Goal: Information Seeking & Learning: Check status

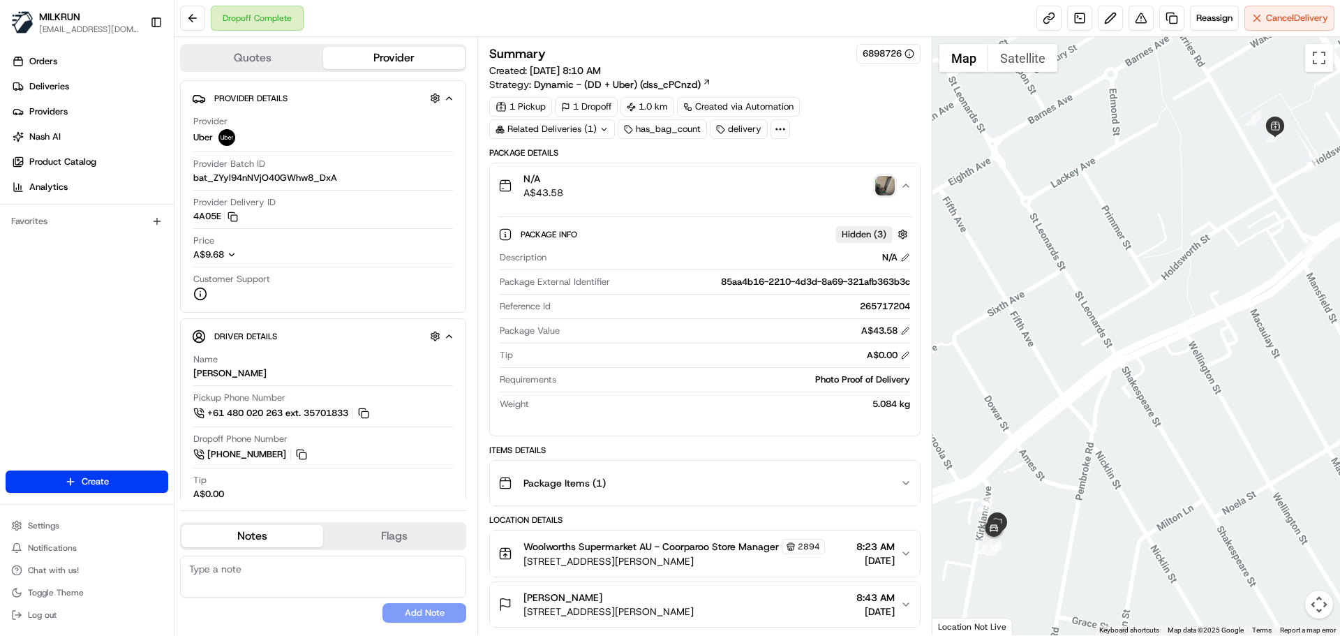
click at [93, 82] on link "Deliveries" at bounding box center [90, 86] width 168 height 22
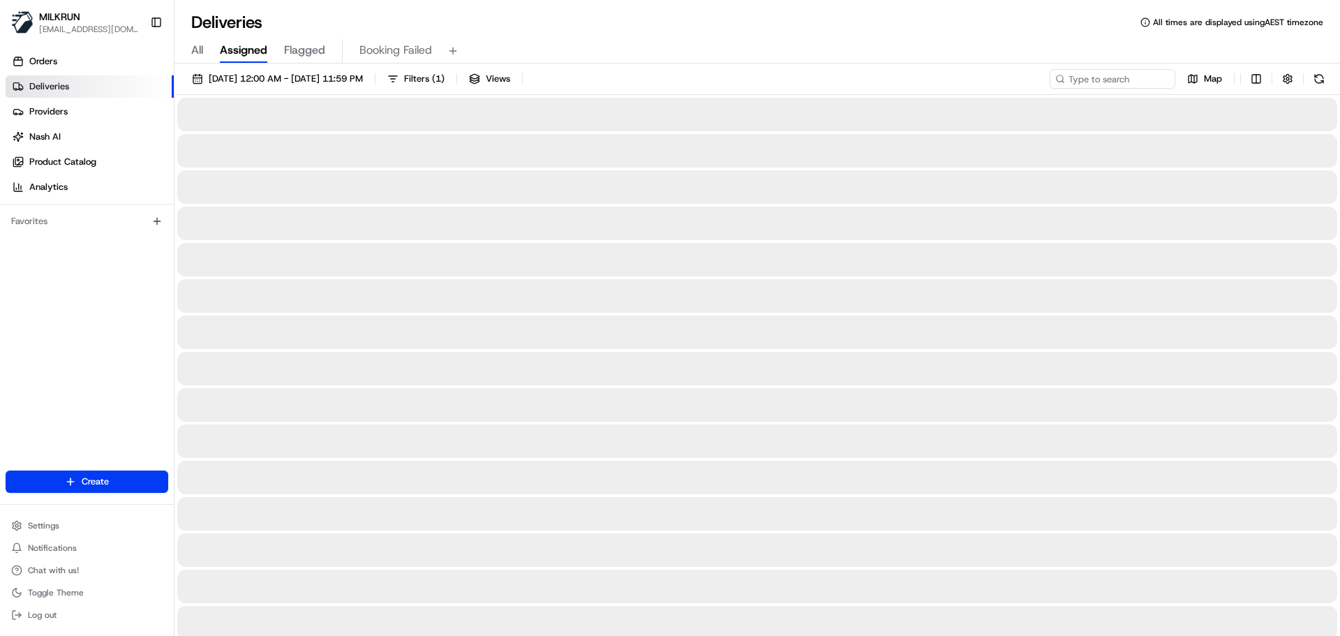
click at [199, 48] on span "All" at bounding box center [197, 50] width 12 height 17
click at [1073, 89] on div "21/08/2025 12:00 AM - 21/08/2025 11:59 PM Filters Views Map" at bounding box center [758, 82] width 1166 height 26
click at [1080, 79] on input at bounding box center [1092, 79] width 168 height 20
paste input "Kristy Riggall"
type input "Kristy Riggall"
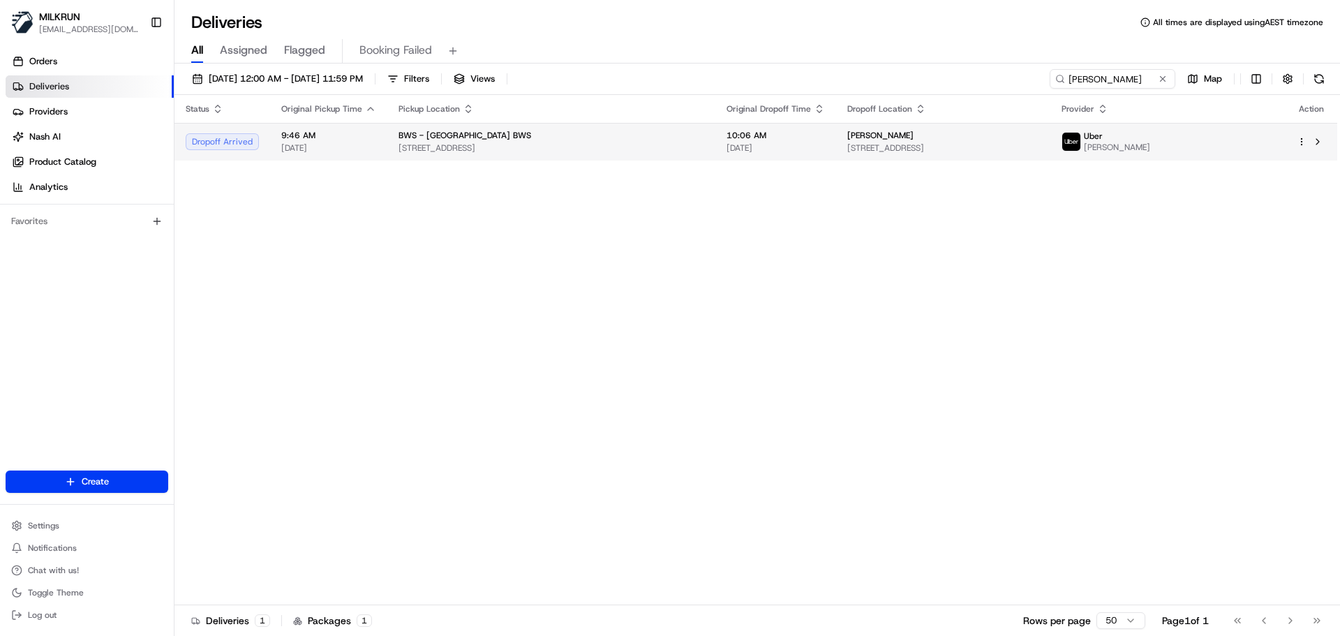
click at [659, 145] on span "3732-3744 Mt Lindesay Hwy, Park Ridge, QLD 4125, AU" at bounding box center [552, 147] width 306 height 11
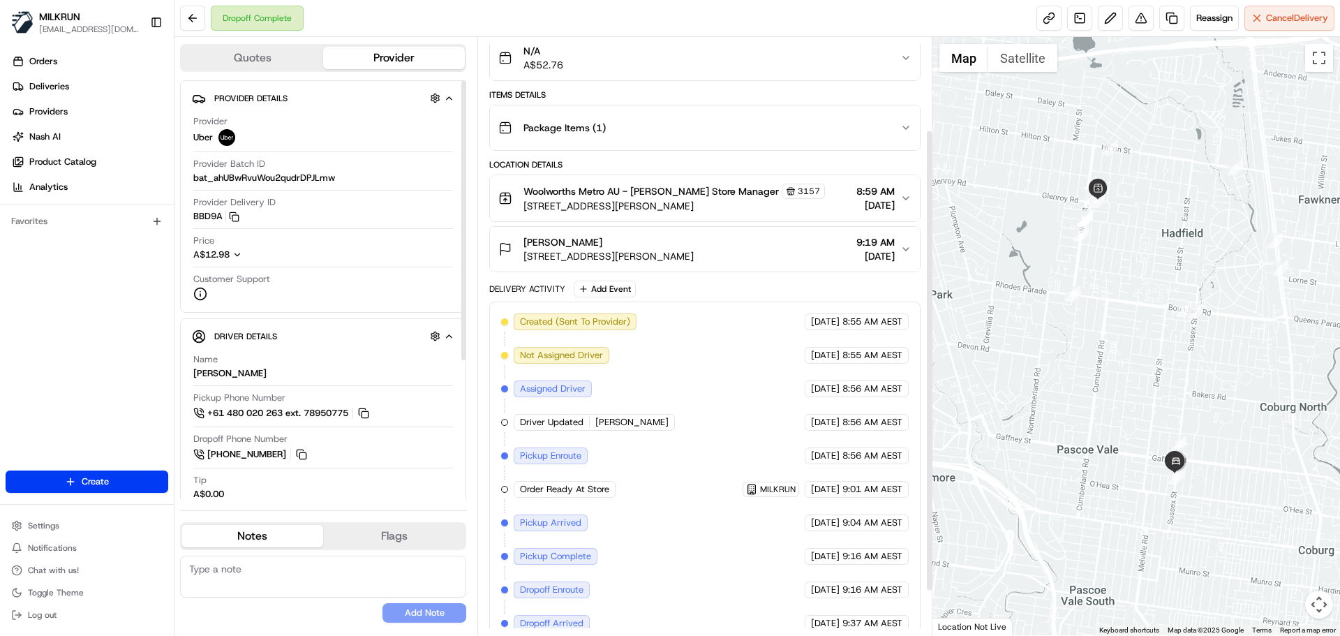
scroll to position [107, 0]
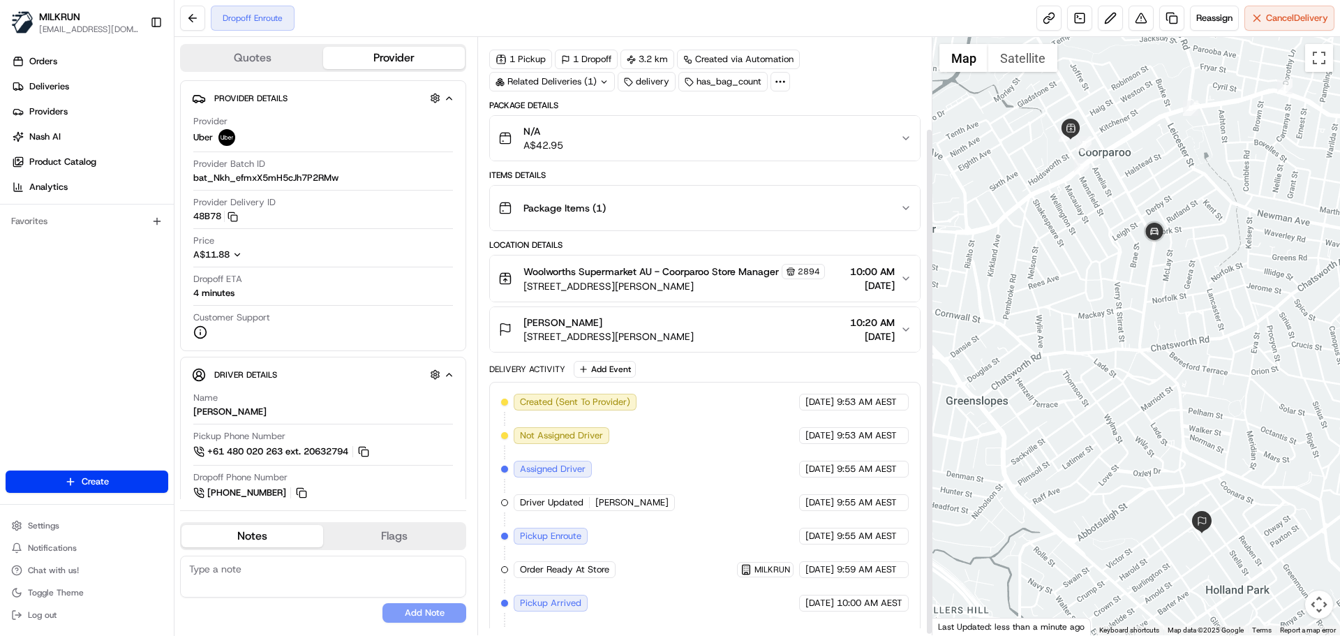
scroll to position [110, 0]
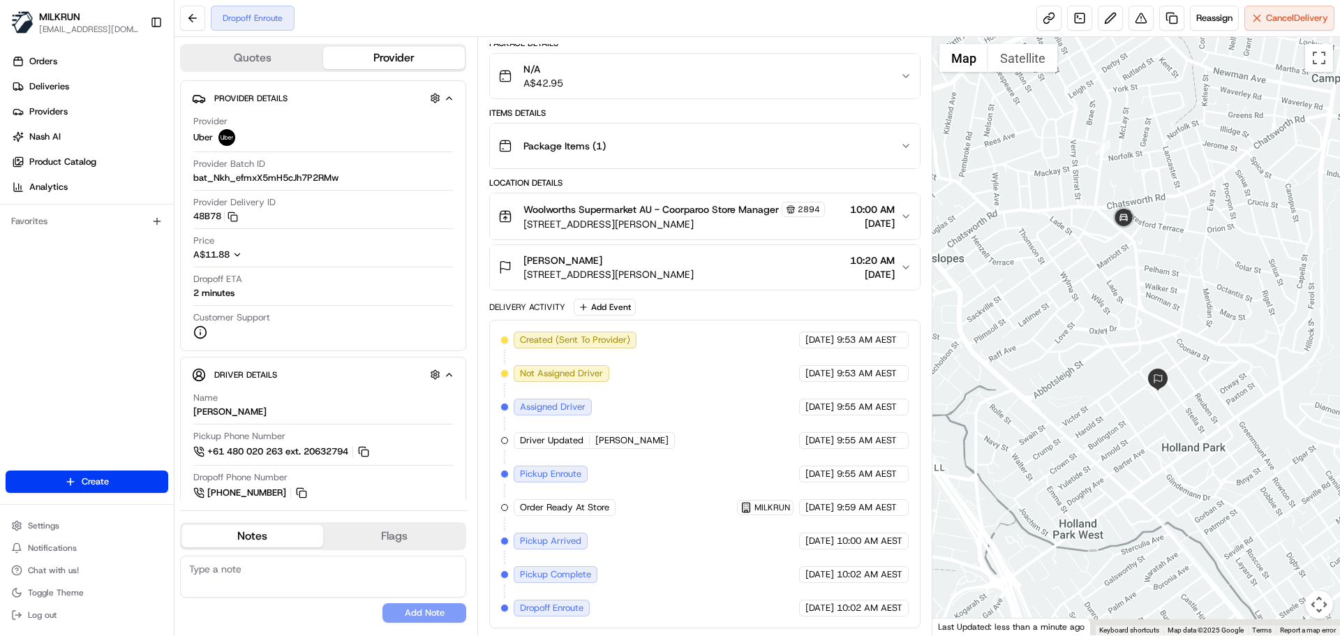
drag, startPoint x: 1202, startPoint y: 416, endPoint x: 1157, endPoint y: 253, distance: 169.4
click at [1157, 253] on div at bounding box center [1137, 336] width 408 height 598
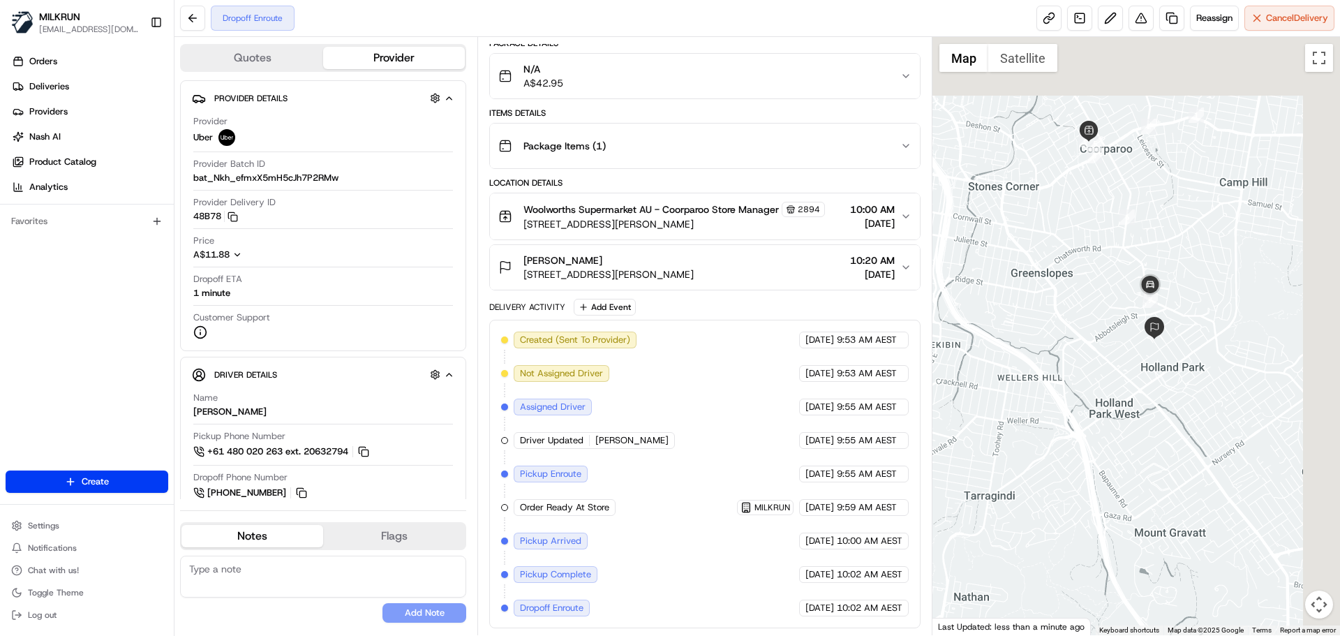
drag, startPoint x: 1209, startPoint y: 221, endPoint x: 1106, endPoint y: 301, distance: 130.8
click at [1106, 301] on div at bounding box center [1137, 336] width 408 height 598
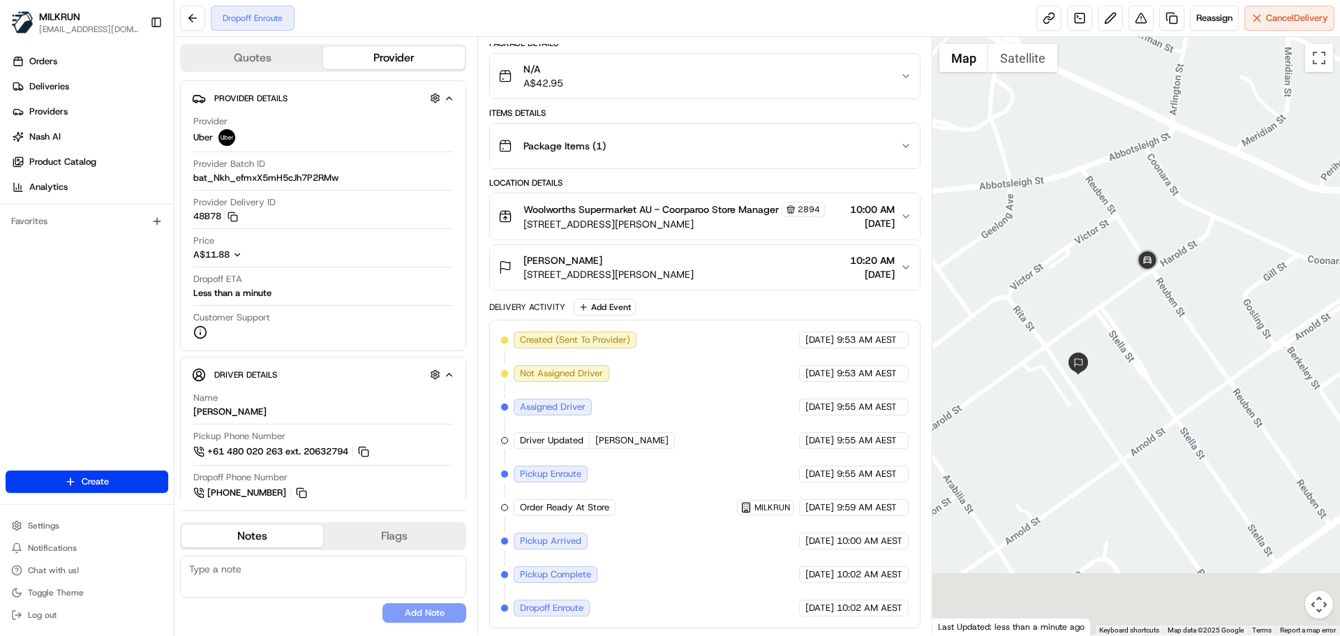
drag, startPoint x: 1185, startPoint y: 419, endPoint x: 1101, endPoint y: 296, distance: 148.7
click at [1101, 296] on div at bounding box center [1137, 336] width 408 height 598
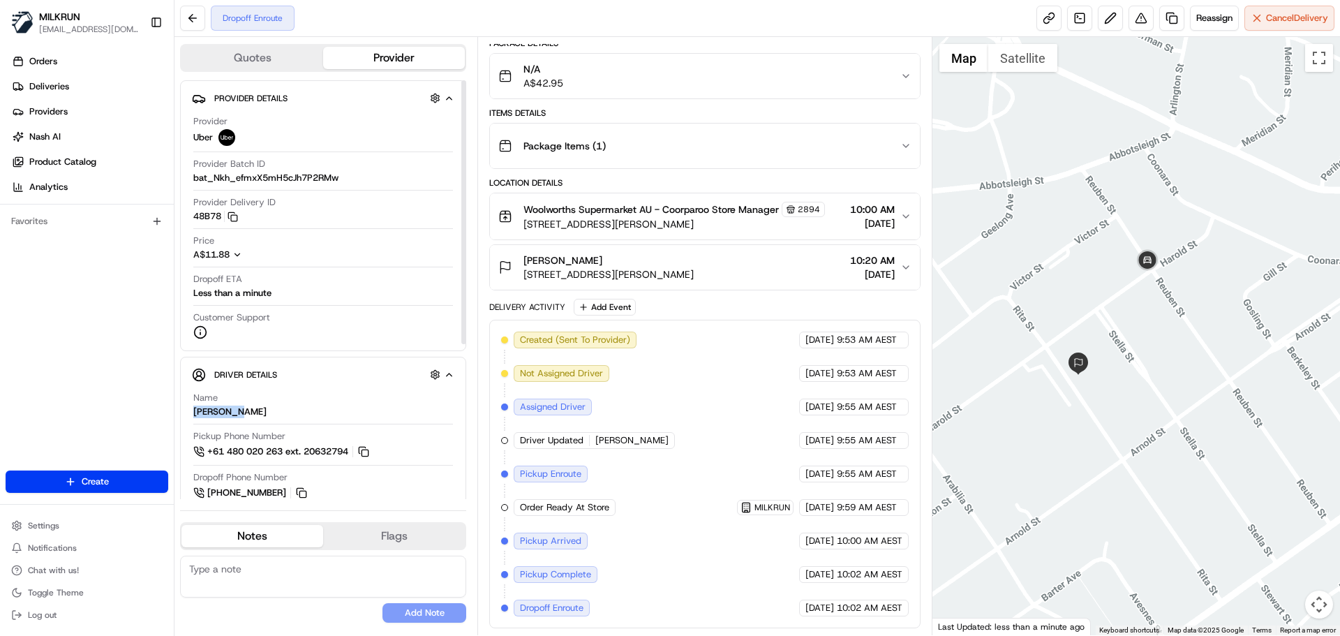
drag, startPoint x: 239, startPoint y: 408, endPoint x: 195, endPoint y: 412, distance: 44.1
click at [195, 412] on div "Name [PERSON_NAME]" at bounding box center [323, 405] width 260 height 27
click at [195, 412] on div "[PERSON_NAME]" at bounding box center [229, 412] width 73 height 13
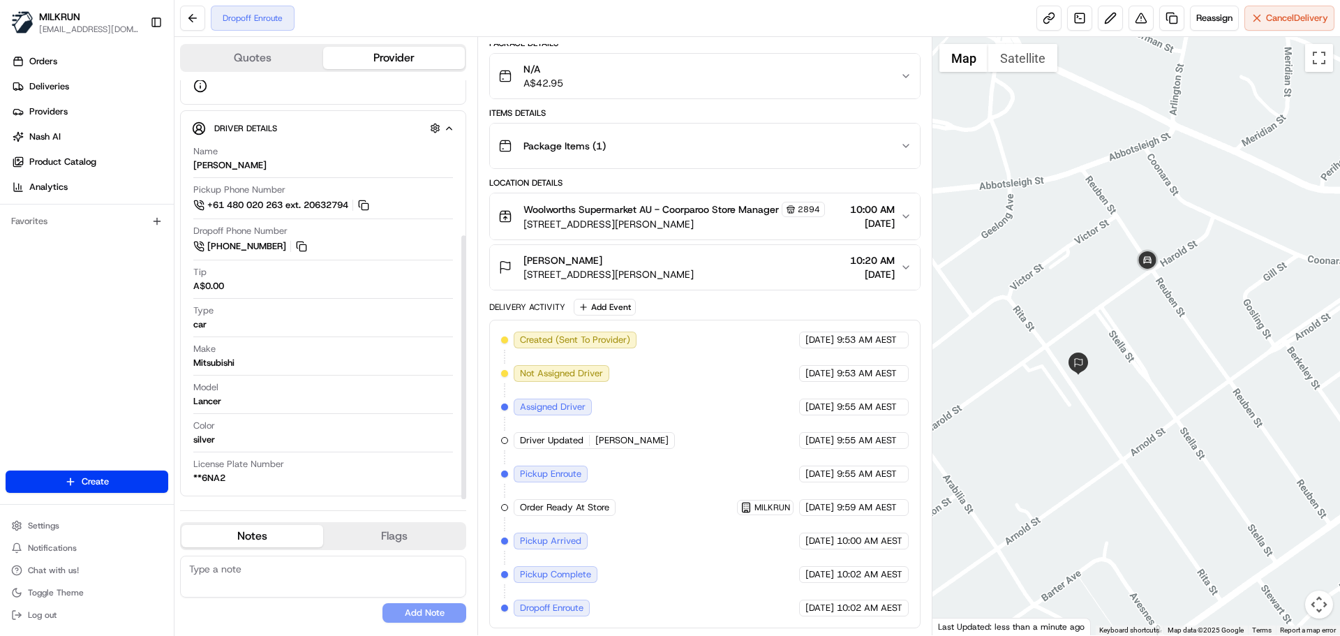
scroll to position [0, 0]
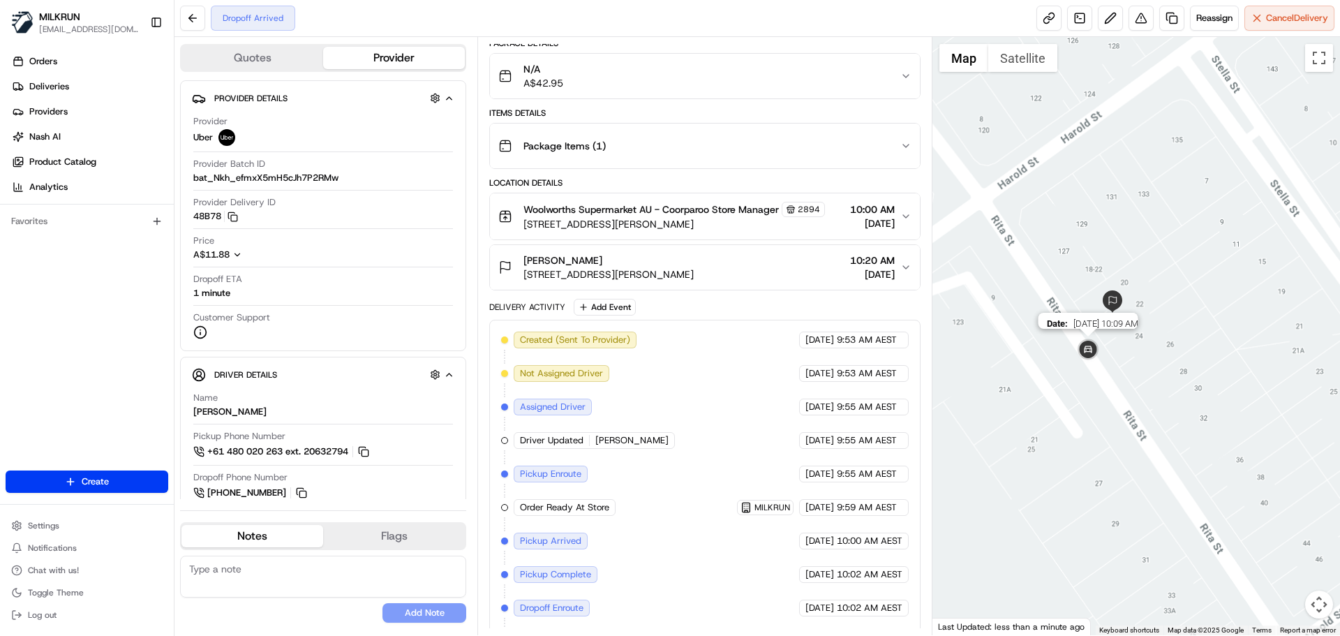
drag, startPoint x: 1119, startPoint y: 215, endPoint x: 1078, endPoint y: 348, distance: 139.6
click at [1080, 357] on img at bounding box center [1088, 350] width 28 height 28
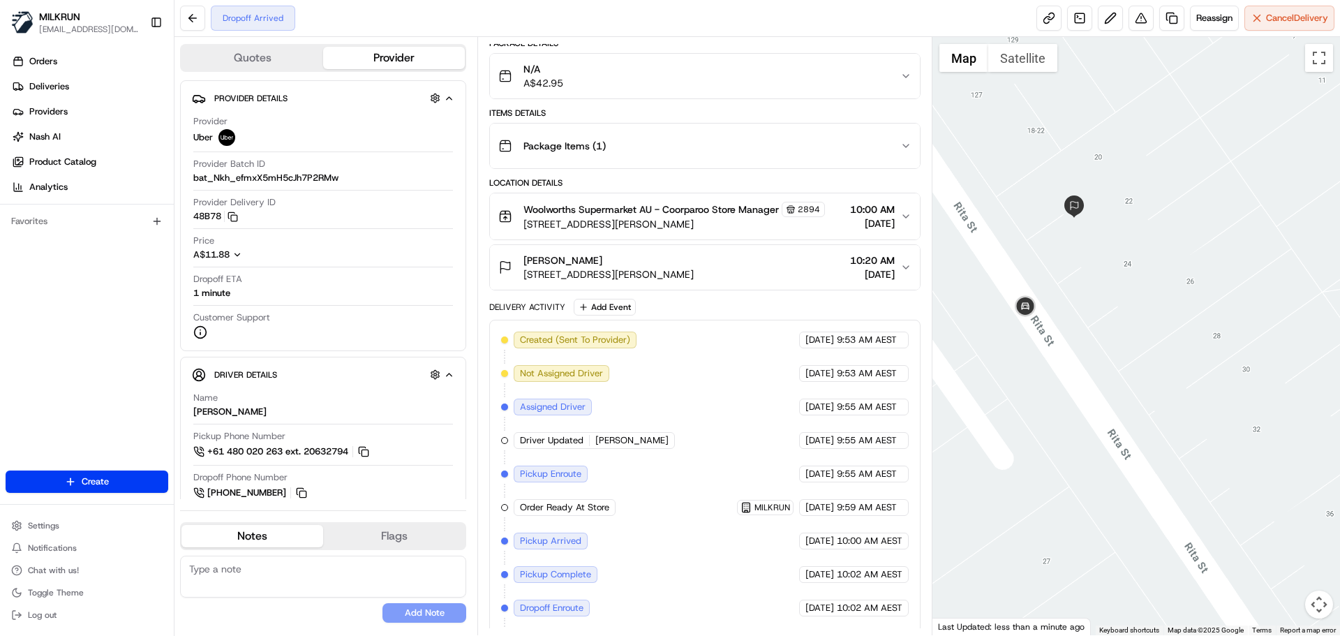
drag, startPoint x: 1090, startPoint y: 314, endPoint x: 1028, endPoint y: 223, distance: 110.2
click at [1028, 223] on div at bounding box center [1137, 336] width 408 height 598
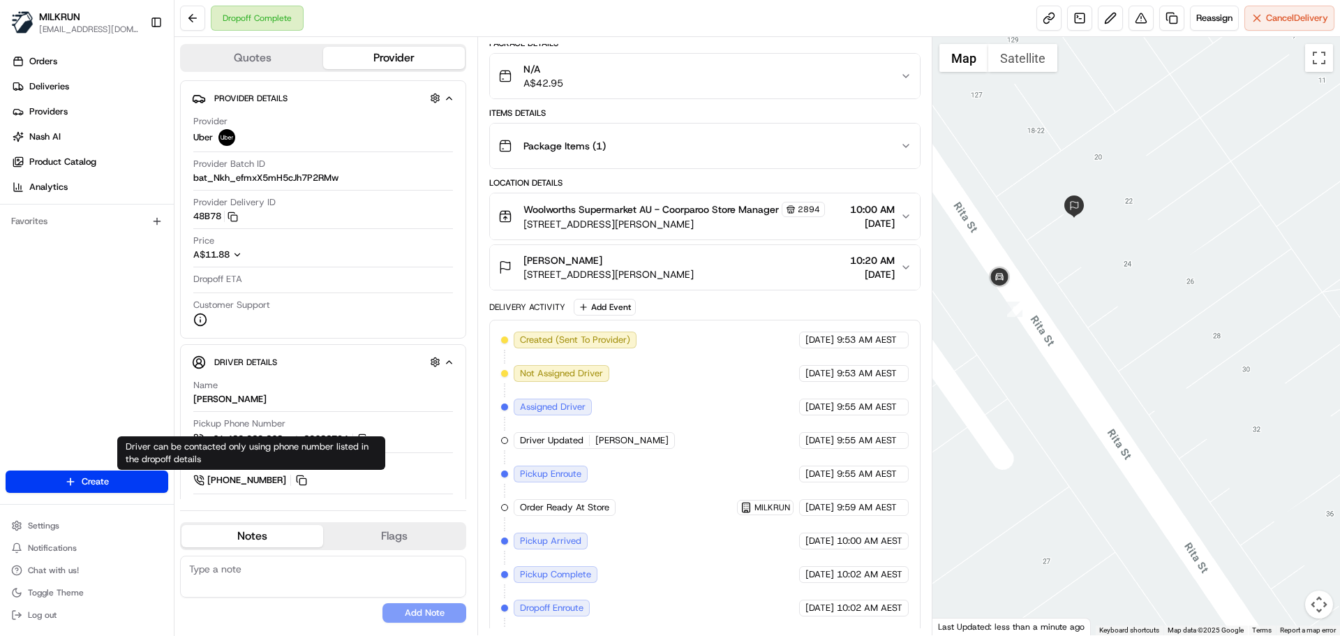
click at [734, 263] on div "[PERSON_NAME] [STREET_ADDRESS][PERSON_NAME] 10:20 AM [DATE]" at bounding box center [698, 267] width 401 height 28
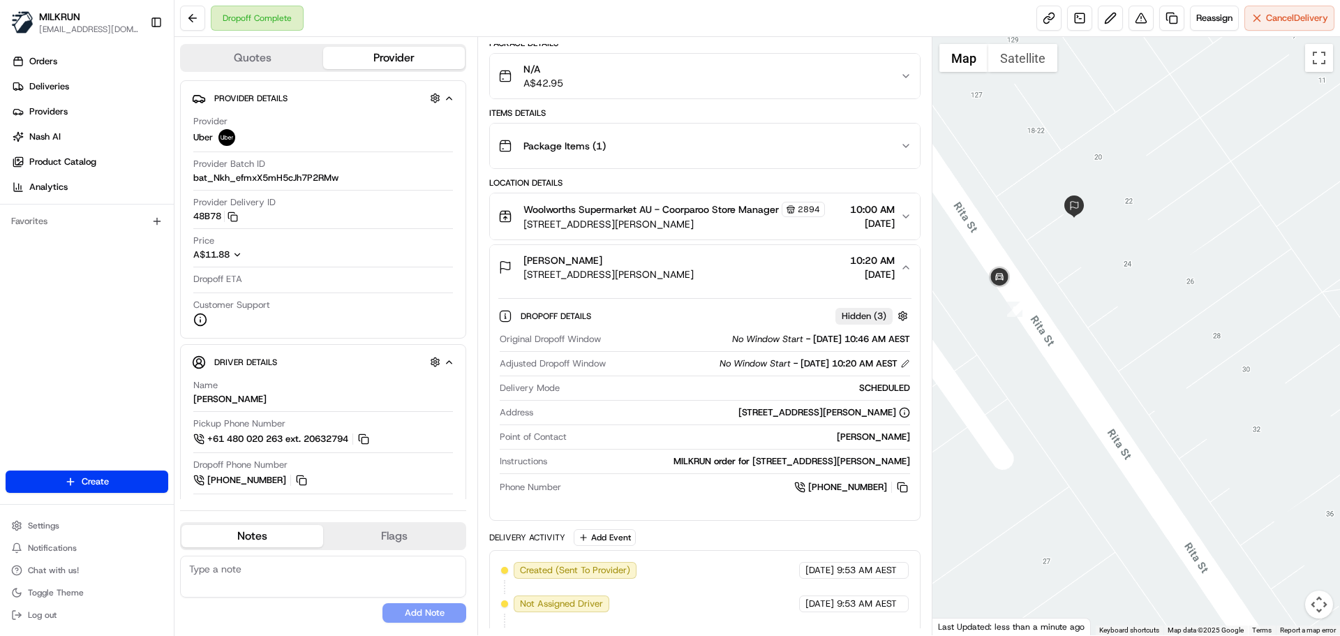
click at [734, 263] on div "[PERSON_NAME] [STREET_ADDRESS][PERSON_NAME] 10:20 AM [DATE]" at bounding box center [698, 267] width 401 height 28
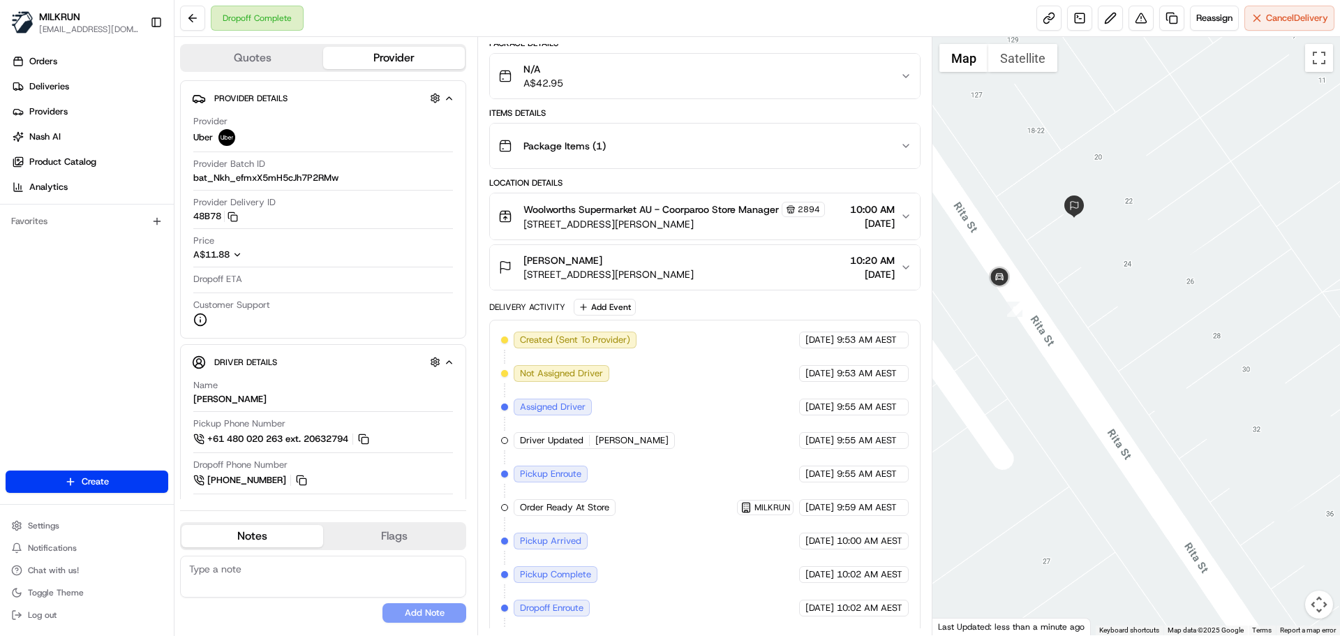
click at [739, 233] on button "Woolworths Supermarket AU - Coorparoo Store Manager [STREET_ADDRESS][PERSON_NAM…" at bounding box center [704, 216] width 429 height 46
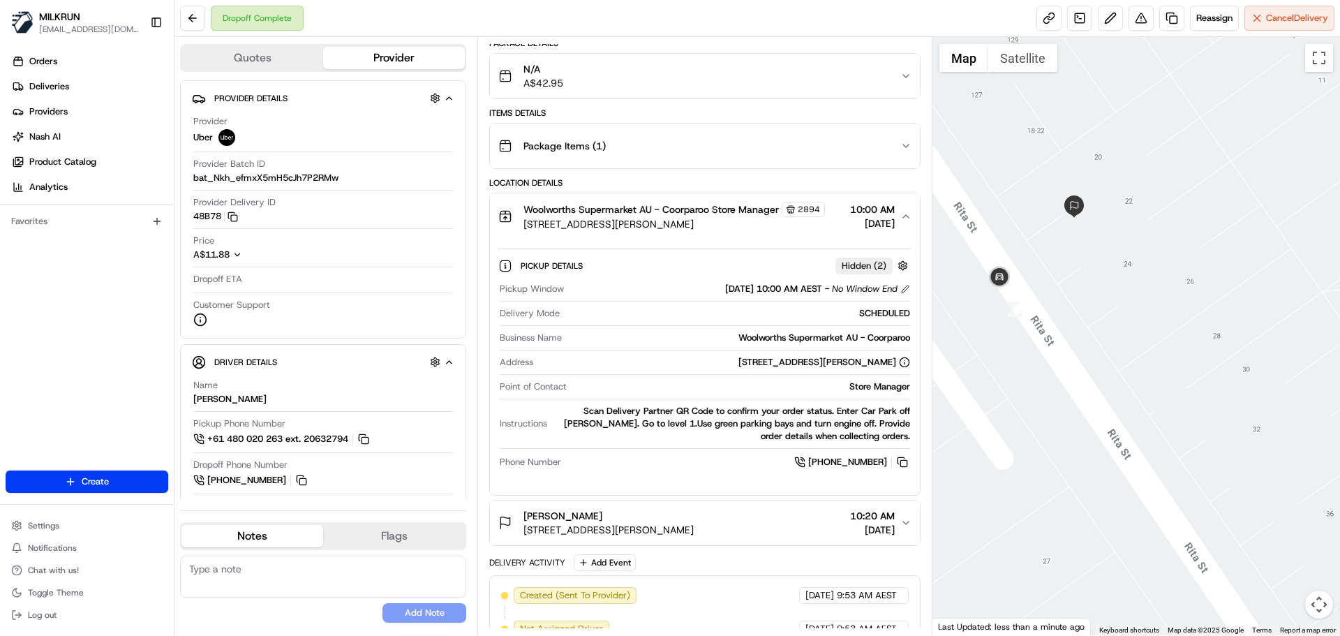
click at [739, 233] on button "Woolworths Supermarket AU - Coorparoo Store Manager [STREET_ADDRESS][PERSON_NAM…" at bounding box center [704, 216] width 429 height 46
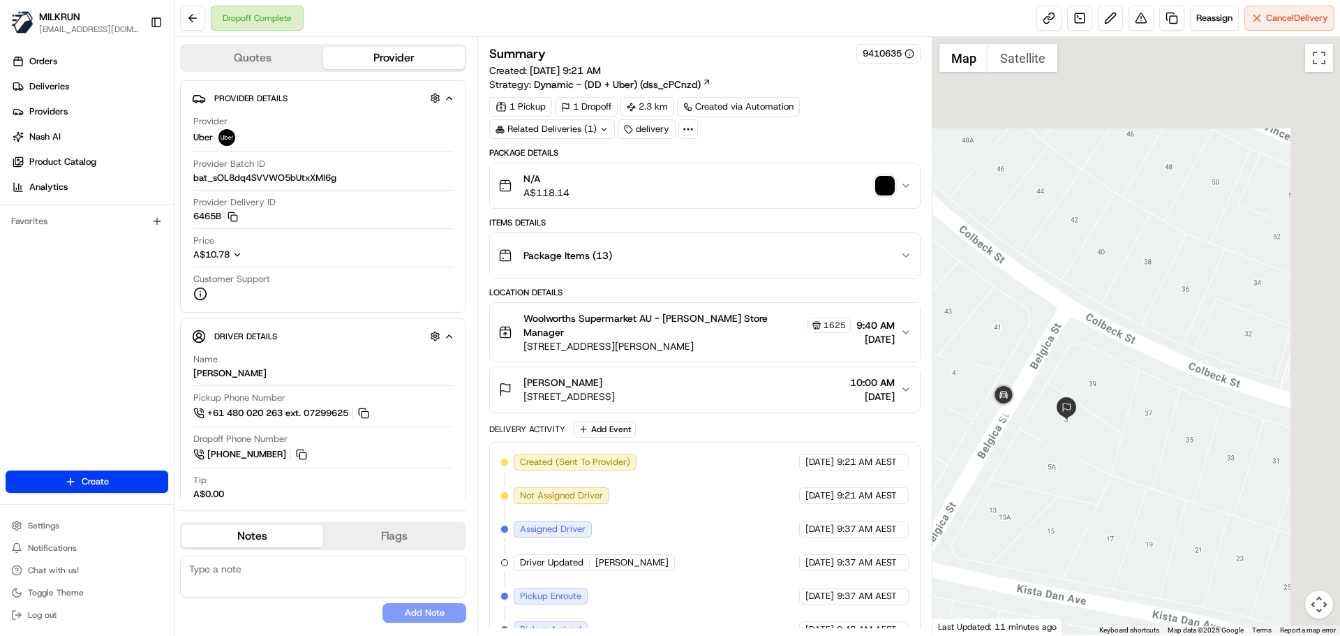
drag, startPoint x: 1076, startPoint y: 281, endPoint x: 1000, endPoint y: 477, distance: 209.8
click at [1000, 477] on div at bounding box center [1137, 336] width 408 height 598
